Goal: Task Accomplishment & Management: Use online tool/utility

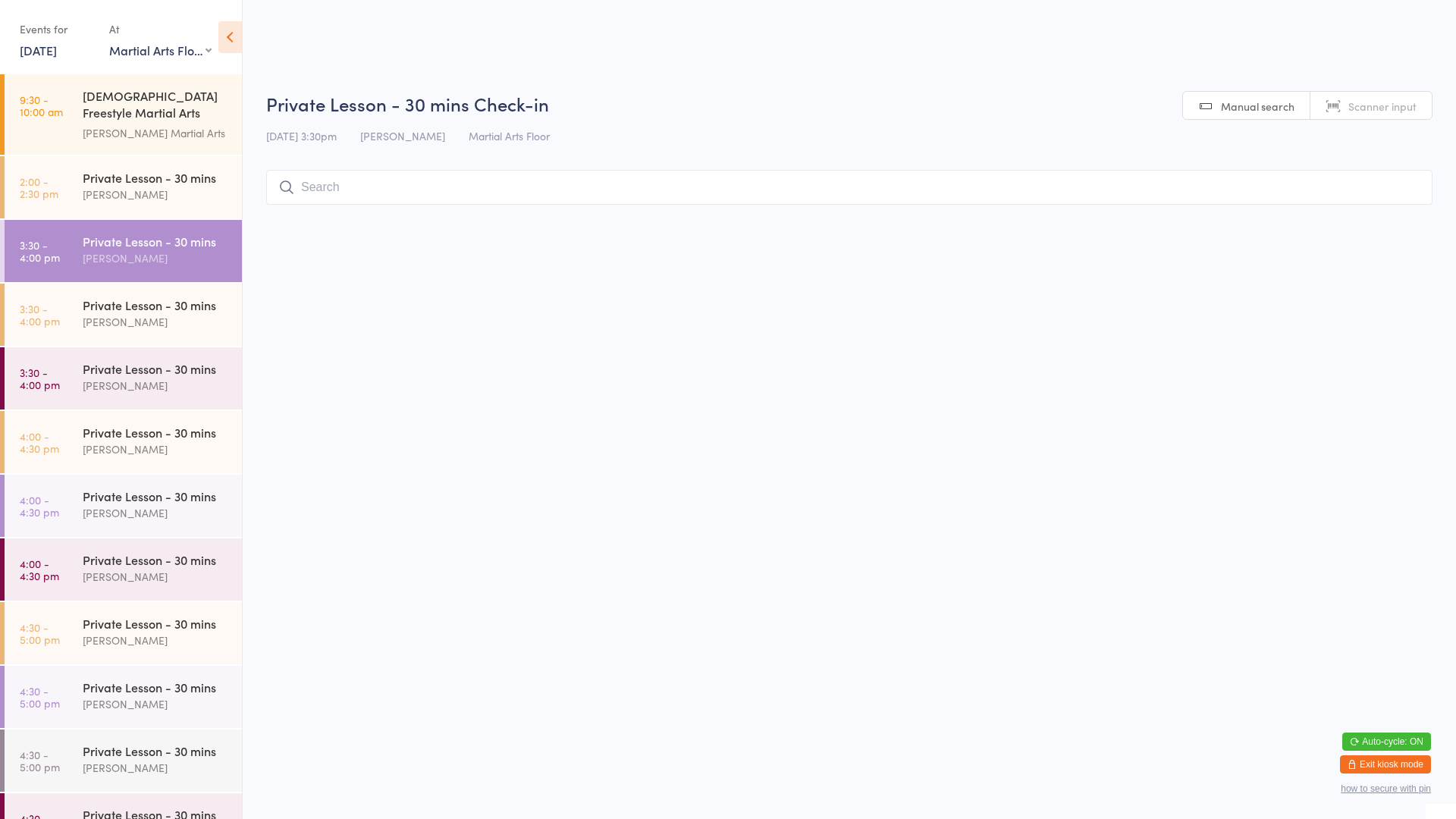
select select "0"
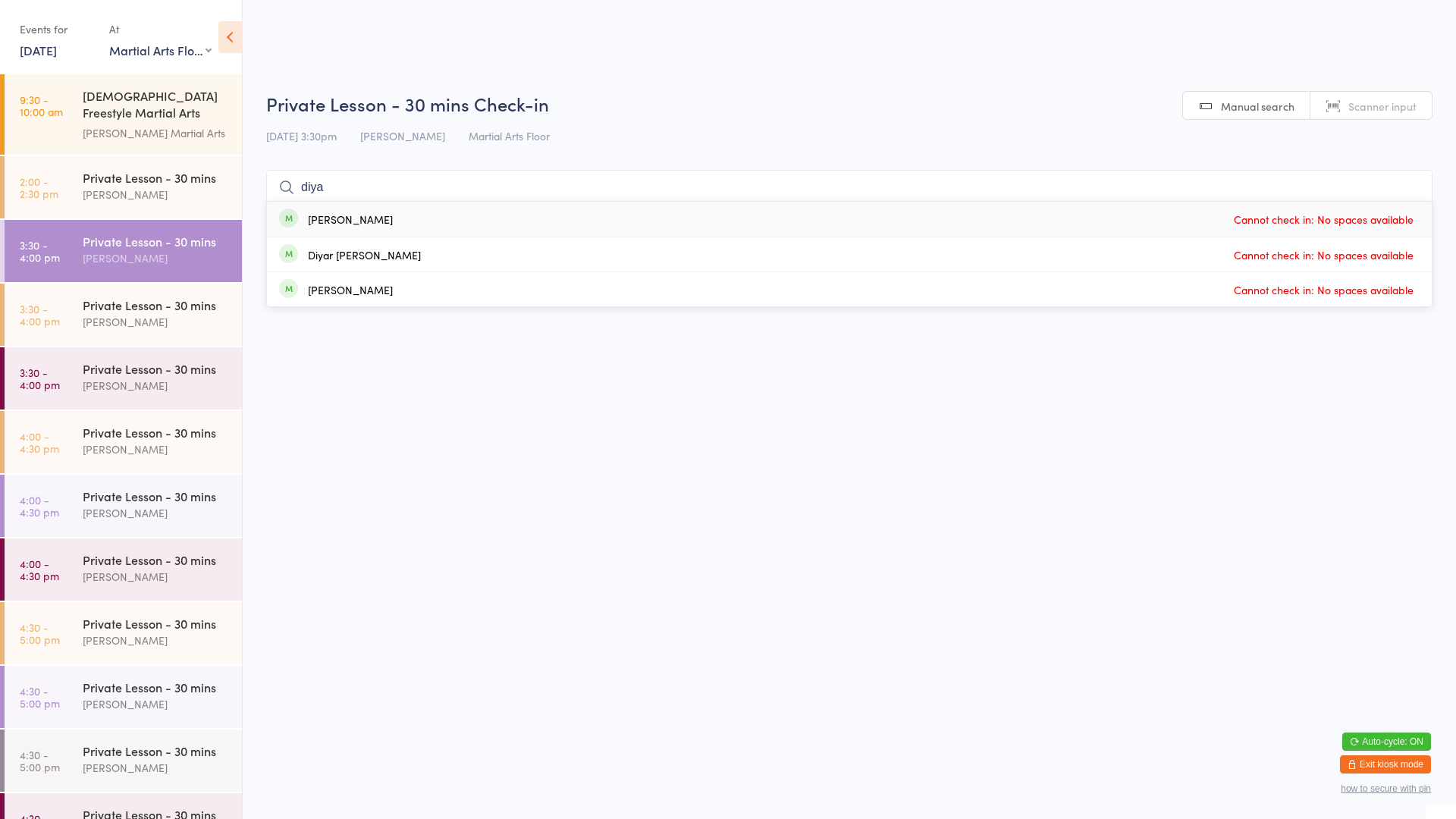
type input "diya"
click at [545, 220] on div "Diyako Moein Cannot check in: No spaces available" at bounding box center [849, 219] width 1165 height 35
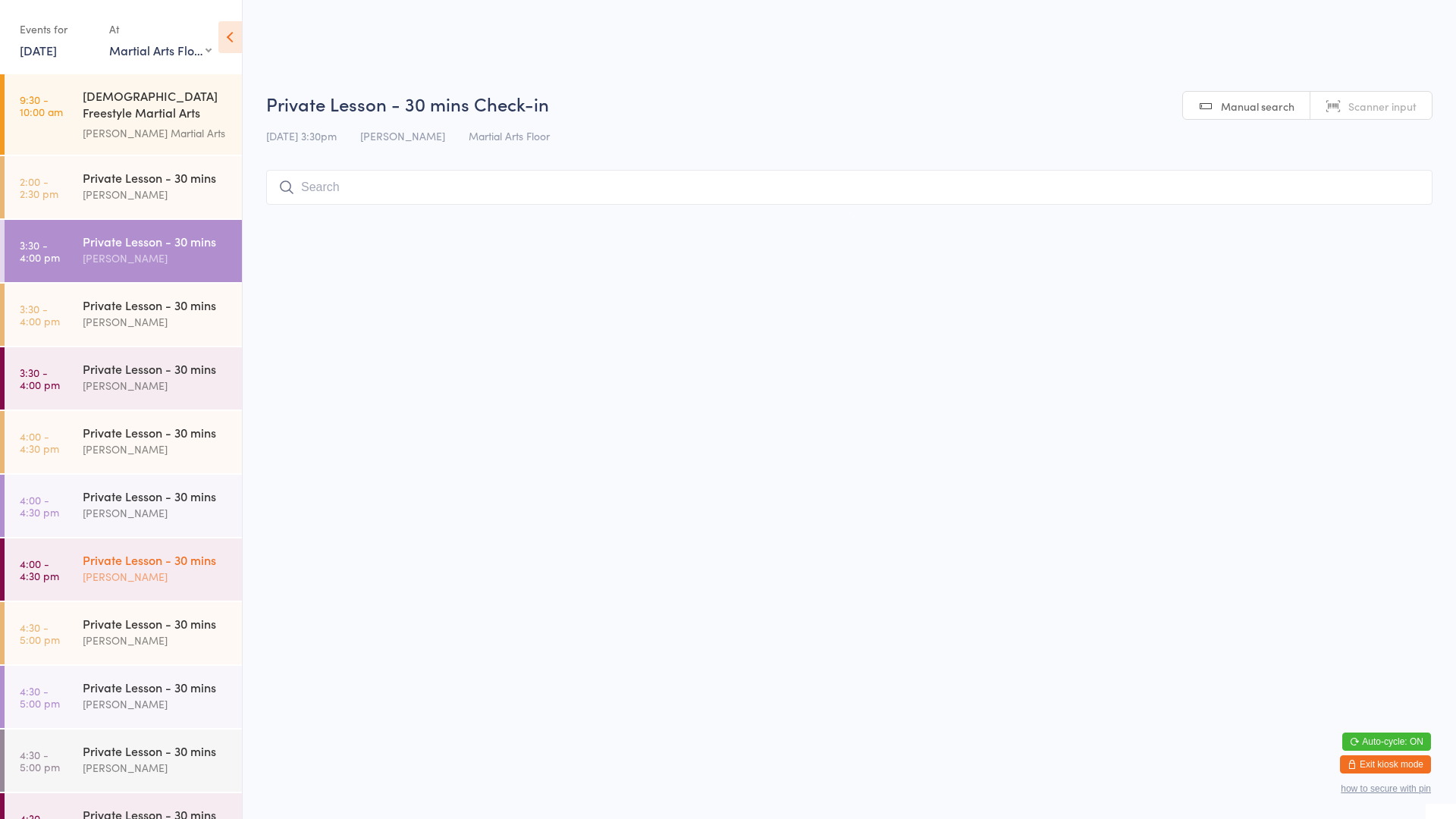
click at [173, 560] on div "Private Lesson - 30 mins" at bounding box center [156, 560] width 147 height 17
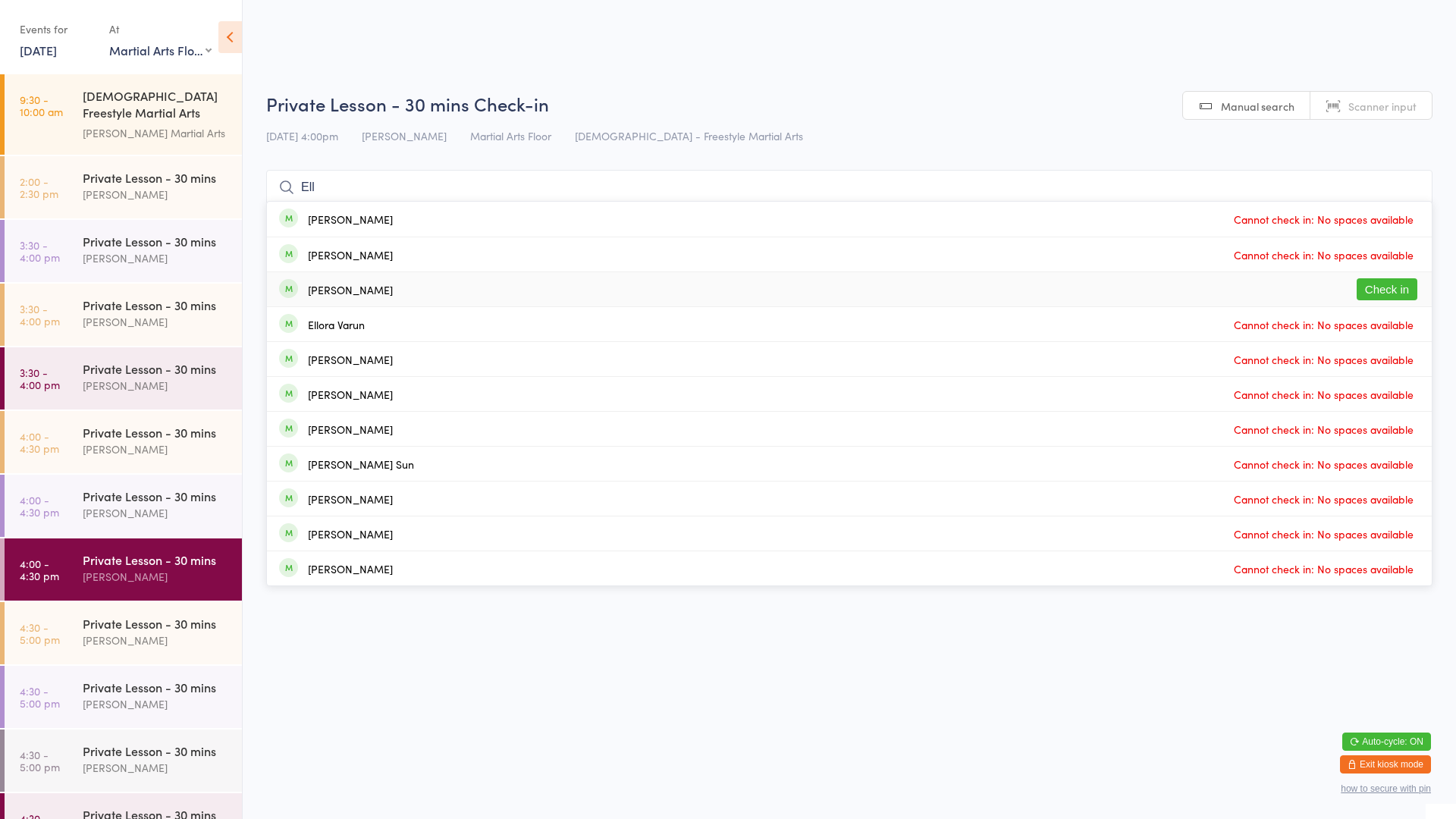
type input "Ell"
click at [1357, 287] on button "Check in" at bounding box center [1387, 289] width 60 height 22
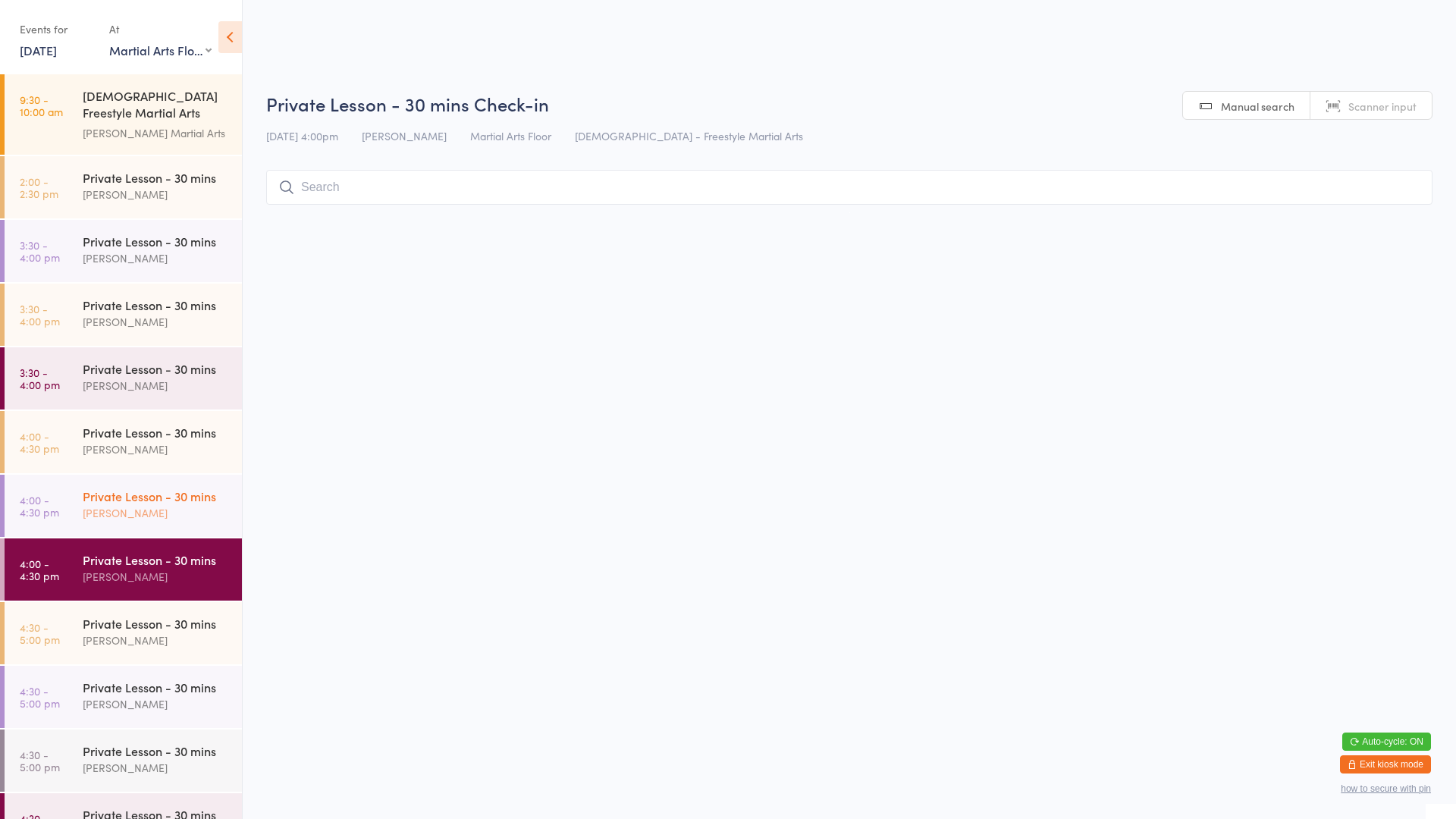
click at [196, 504] on div "[PERSON_NAME]" at bounding box center [156, 513] width 147 height 18
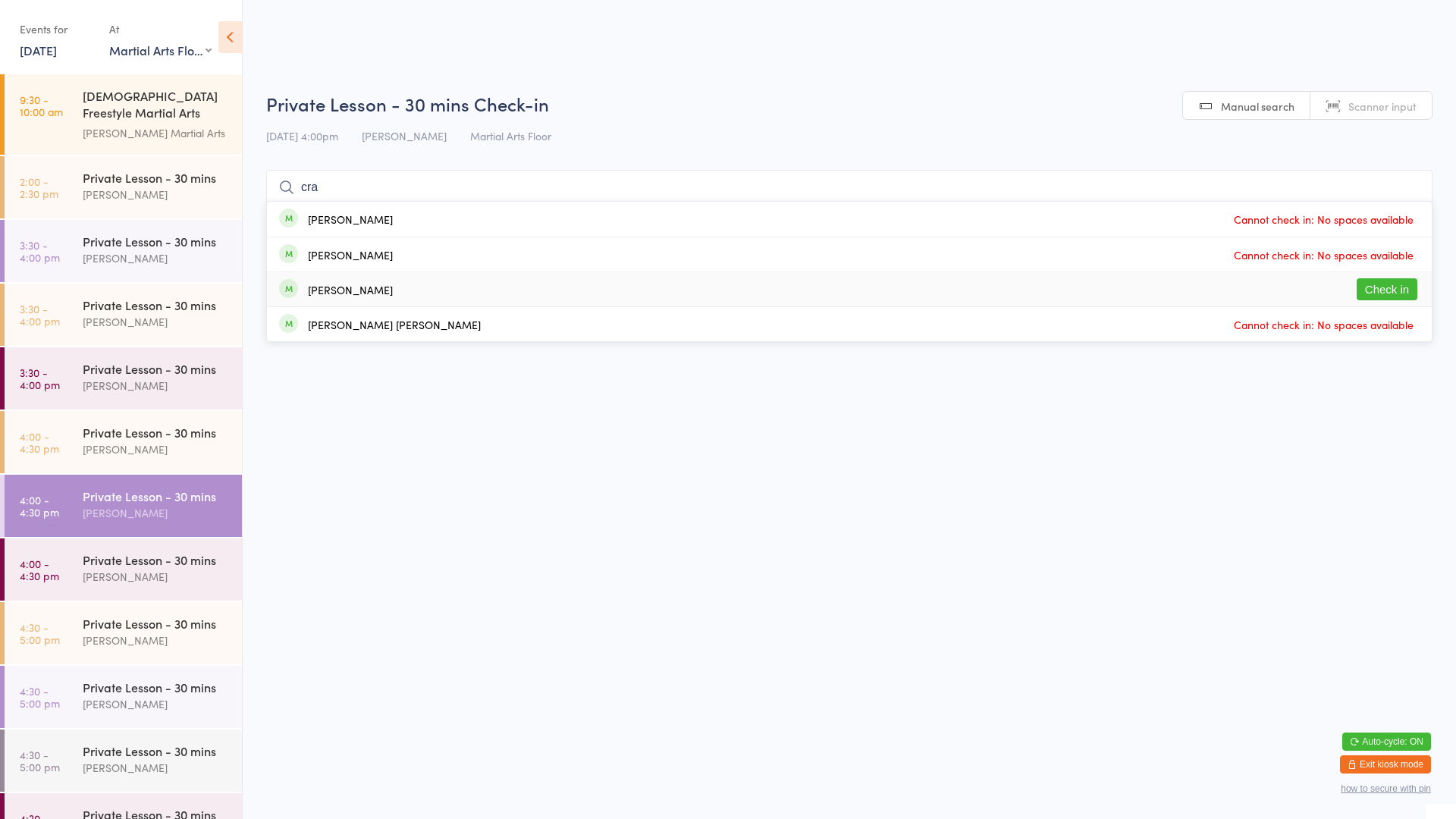
type input "cra"
click at [1397, 282] on button "Check in" at bounding box center [1387, 289] width 60 height 22
